Goal: Book appointment/travel/reservation

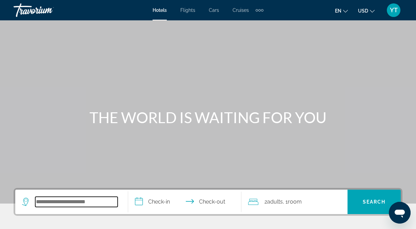
click at [38, 202] on input "Search widget" at bounding box center [76, 201] width 82 height 10
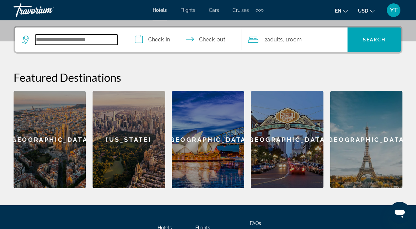
scroll to position [166, 0]
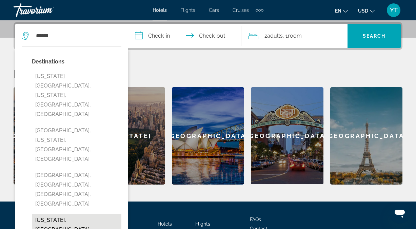
click at [78, 213] on button "[US_STATE], [GEOGRAPHIC_DATA], [GEOGRAPHIC_DATA]" at bounding box center [76, 229] width 89 height 32
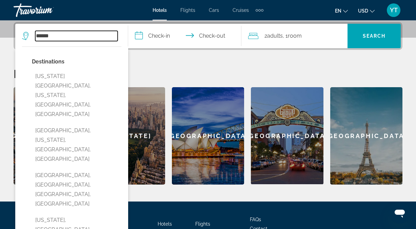
type input "**********"
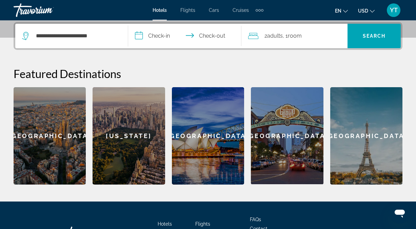
click at [150, 37] on input "**********" at bounding box center [185, 37] width 115 height 26
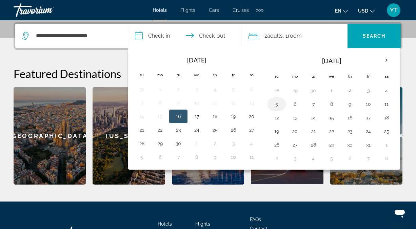
click at [277, 103] on button "5" at bounding box center [276, 103] width 11 height 9
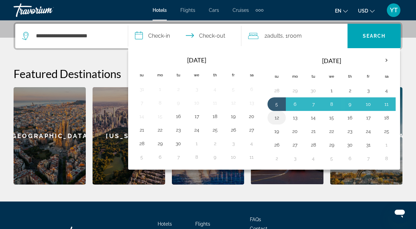
click at [275, 117] on button "12" at bounding box center [276, 117] width 11 height 9
type input "**********"
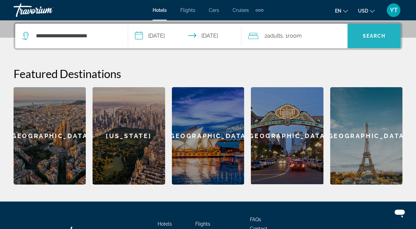
click at [364, 36] on span "Search" at bounding box center [373, 35] width 23 height 5
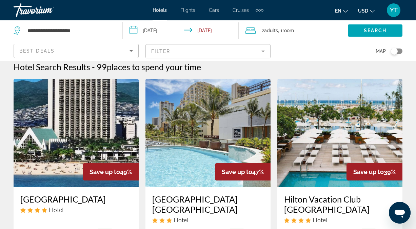
scroll to position [11, 0]
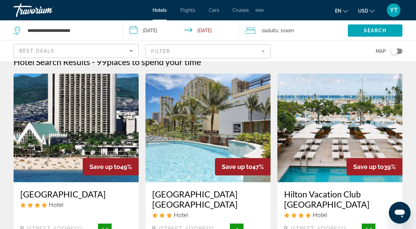
drag, startPoint x: 394, startPoint y: 50, endPoint x: 400, endPoint y: 51, distance: 6.4
click at [400, 51] on div "Toggle map" at bounding box center [397, 50] width 12 height 5
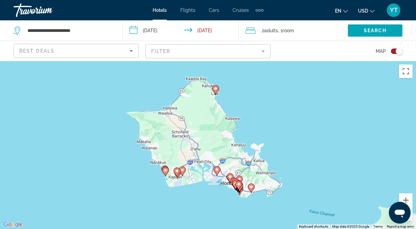
click at [398, 51] on div "Toggle map" at bounding box center [398, 51] width 7 height 7
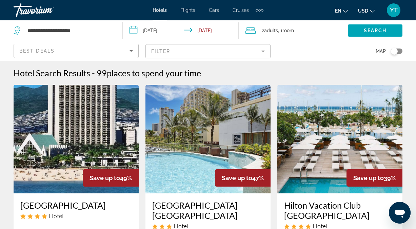
drag, startPoint x: 395, startPoint y: 50, endPoint x: 402, endPoint y: 50, distance: 7.1
click at [402, 50] on app-hotels-search-filters "Best Deals Filter Map" at bounding box center [208, 51] width 416 height 20
drag, startPoint x: 396, startPoint y: 50, endPoint x: 401, endPoint y: 50, distance: 5.4
click at [401, 50] on div "Toggle map" at bounding box center [397, 50] width 12 height 5
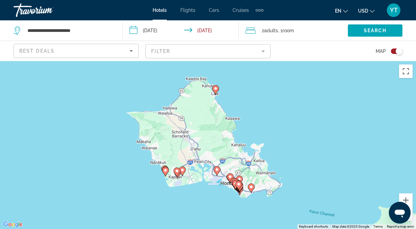
click at [393, 51] on div "Toggle map" at bounding box center [397, 50] width 12 height 5
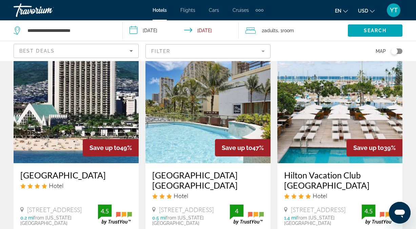
scroll to position [30, 0]
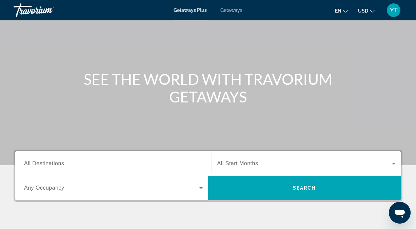
scroll to position [39, 0]
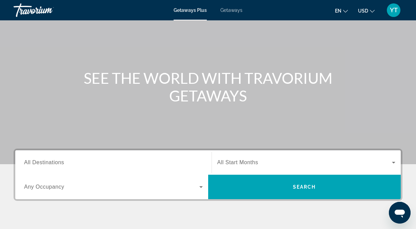
click at [48, 163] on span "All Destinations" at bounding box center [44, 162] width 40 height 6
click at [48, 163] on input "Destination All Destinations" at bounding box center [113, 163] width 178 height 8
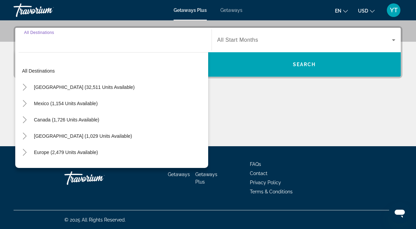
scroll to position [162, 0]
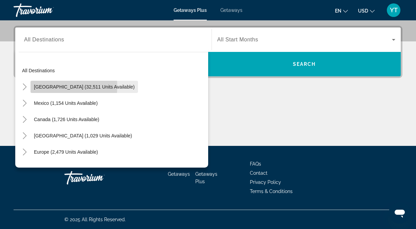
click at [66, 87] on span "United States (32,511 units available)" at bounding box center [84, 86] width 101 height 5
type input "**********"
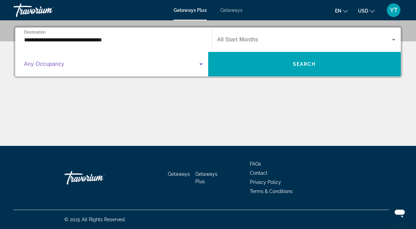
click at [202, 64] on icon "Search widget" at bounding box center [201, 64] width 8 height 8
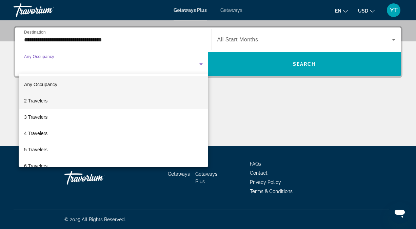
scroll to position [0, 0]
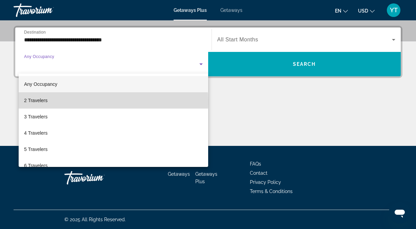
click at [51, 102] on mat-option "2 Travelers" at bounding box center [113, 100] width 189 height 16
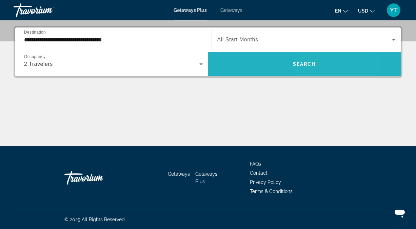
click at [310, 66] on span "Search" at bounding box center [304, 63] width 23 height 5
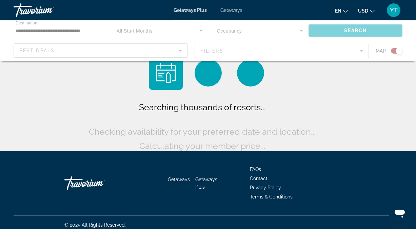
click at [310, 66] on div "Searching thousands of resorts... Checking availability for your preferred date…" at bounding box center [208, 104] width 242 height 97
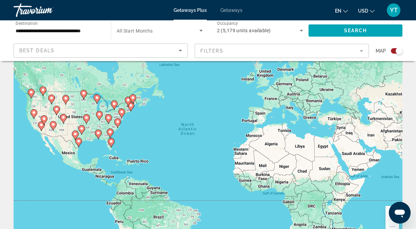
scroll to position [31, 0]
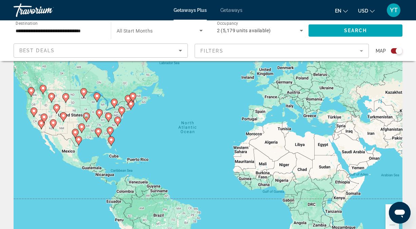
click at [110, 143] on icon "Main content" at bounding box center [111, 140] width 6 height 9
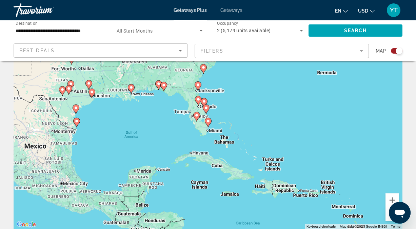
scroll to position [44, 0]
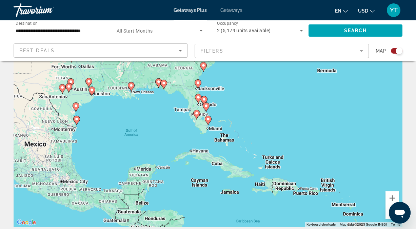
click at [203, 98] on image "Main content" at bounding box center [204, 99] width 4 height 4
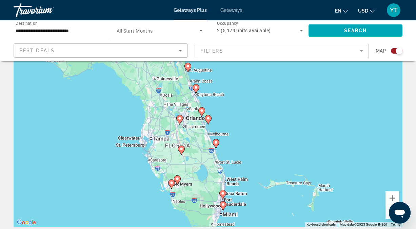
click at [171, 188] on icon "Main content" at bounding box center [171, 184] width 6 height 9
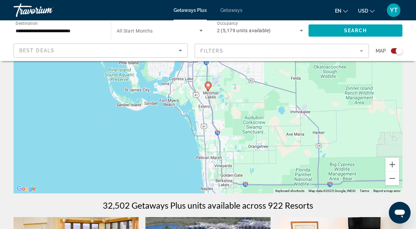
scroll to position [77, 0]
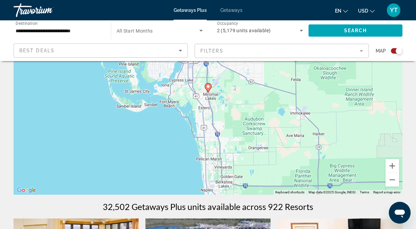
click at [360, 51] on mat-form-field "Filters" at bounding box center [281, 51] width 174 height 14
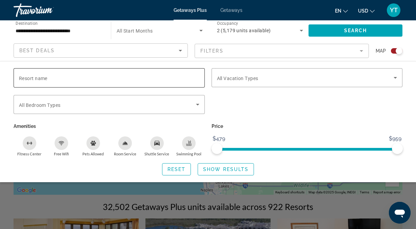
click at [19, 76] on span "Resort name" at bounding box center [33, 78] width 28 height 5
click at [19, 76] on input "Resort name" at bounding box center [109, 78] width 180 height 8
click at [102, 34] on div "**********" at bounding box center [58, 30] width 97 height 19
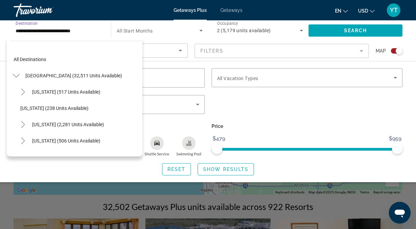
scroll to position [105, 0]
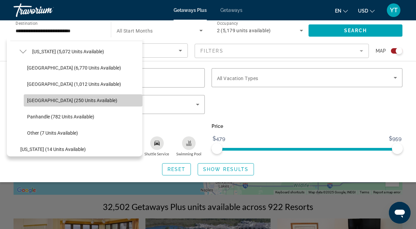
click at [63, 99] on span "West Coast (250 units available)" at bounding box center [72, 100] width 90 height 5
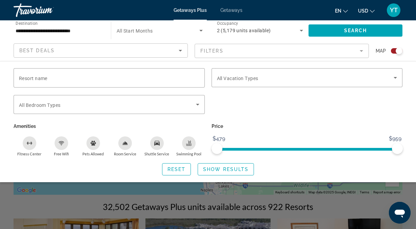
click at [361, 49] on mat-form-field "Filters" at bounding box center [281, 51] width 174 height 14
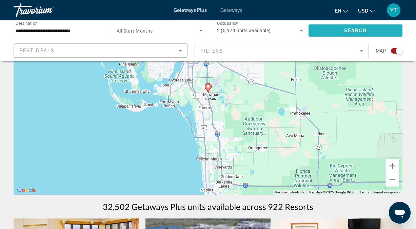
click at [360, 26] on span "Search widget" at bounding box center [355, 30] width 94 height 16
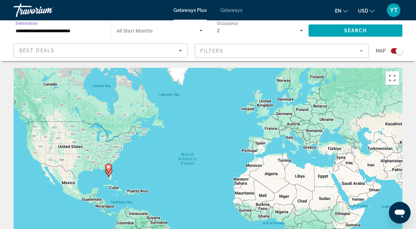
click at [90, 30] on input "**********" at bounding box center [59, 31] width 86 height 8
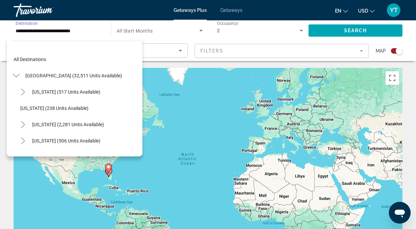
scroll to position [105, 0]
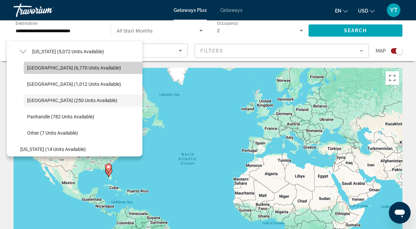
click at [64, 67] on span "Orlando & Disney Area (6,770 units available)" at bounding box center [74, 67] width 94 height 5
type input "**********"
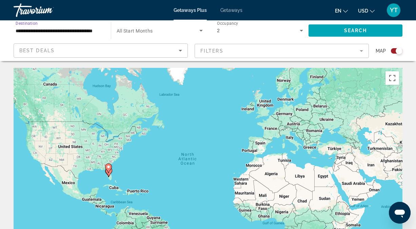
click at [64, 68] on div "To navigate, press the arrow keys. To activate drag with keyboard, press Alt + …" at bounding box center [208, 169] width 388 height 203
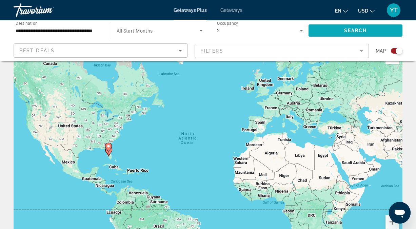
scroll to position [21, 0]
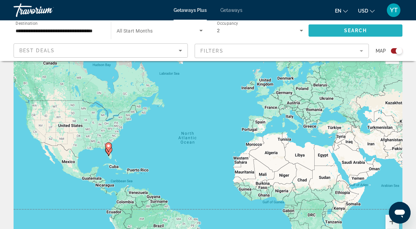
click at [338, 31] on span "Search widget" at bounding box center [355, 30] width 94 height 16
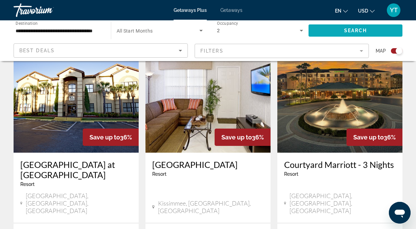
scroll to position [532, 0]
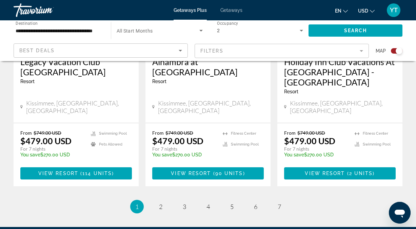
scroll to position [1143, 0]
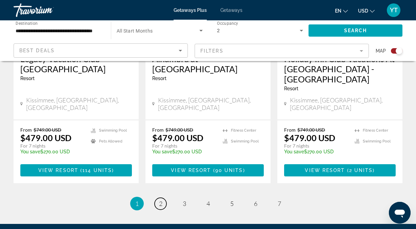
click at [159, 199] on span "2" at bounding box center [160, 202] width 3 height 7
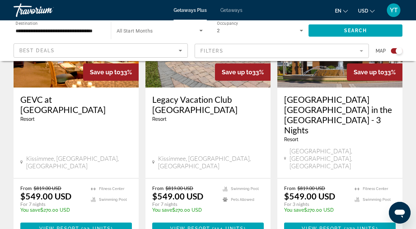
scroll to position [593, 0]
